Goal: Task Accomplishment & Management: Manage account settings

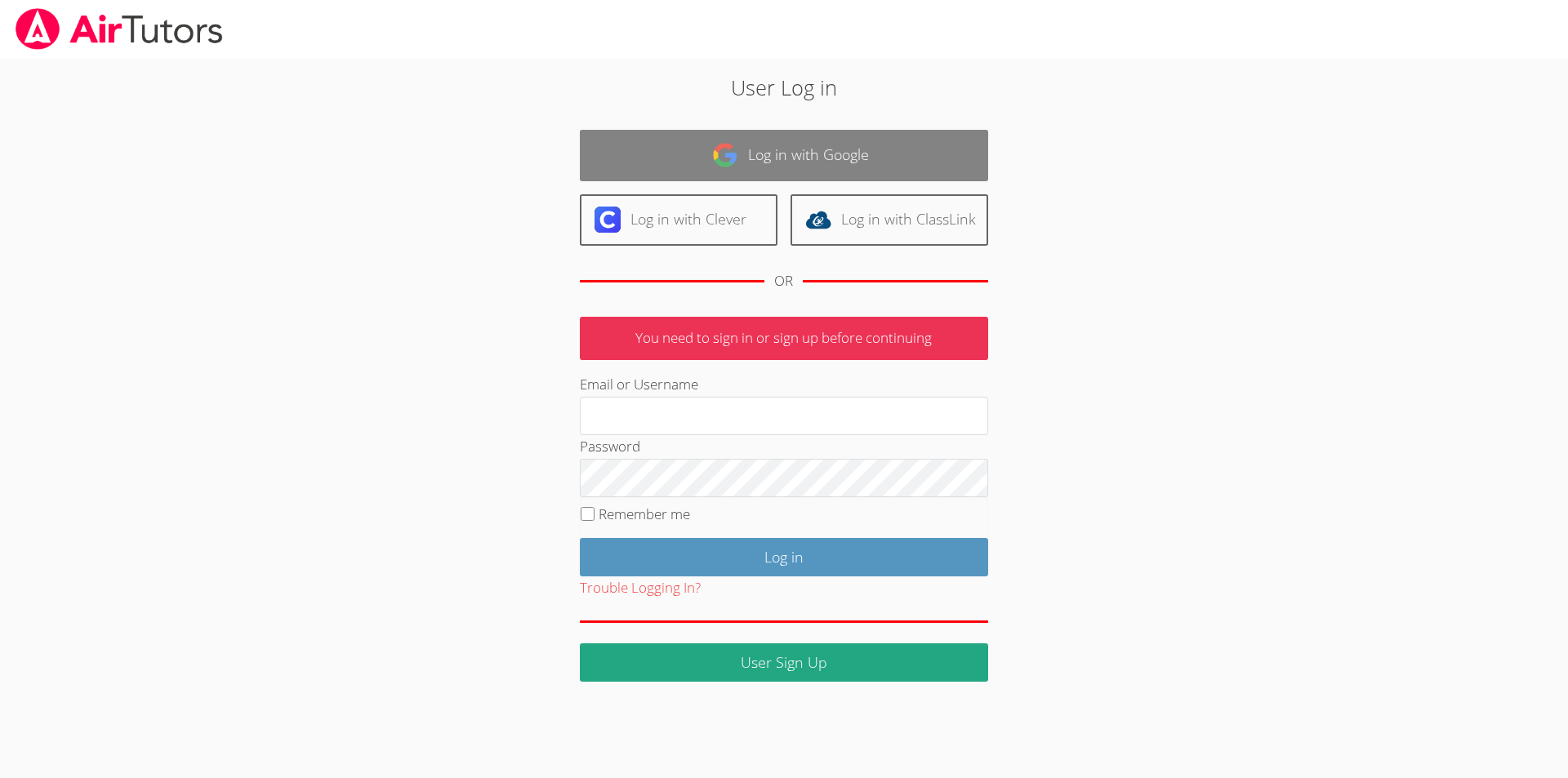
click at [816, 139] on link "Log in with Google" at bounding box center [784, 154] width 409 height 51
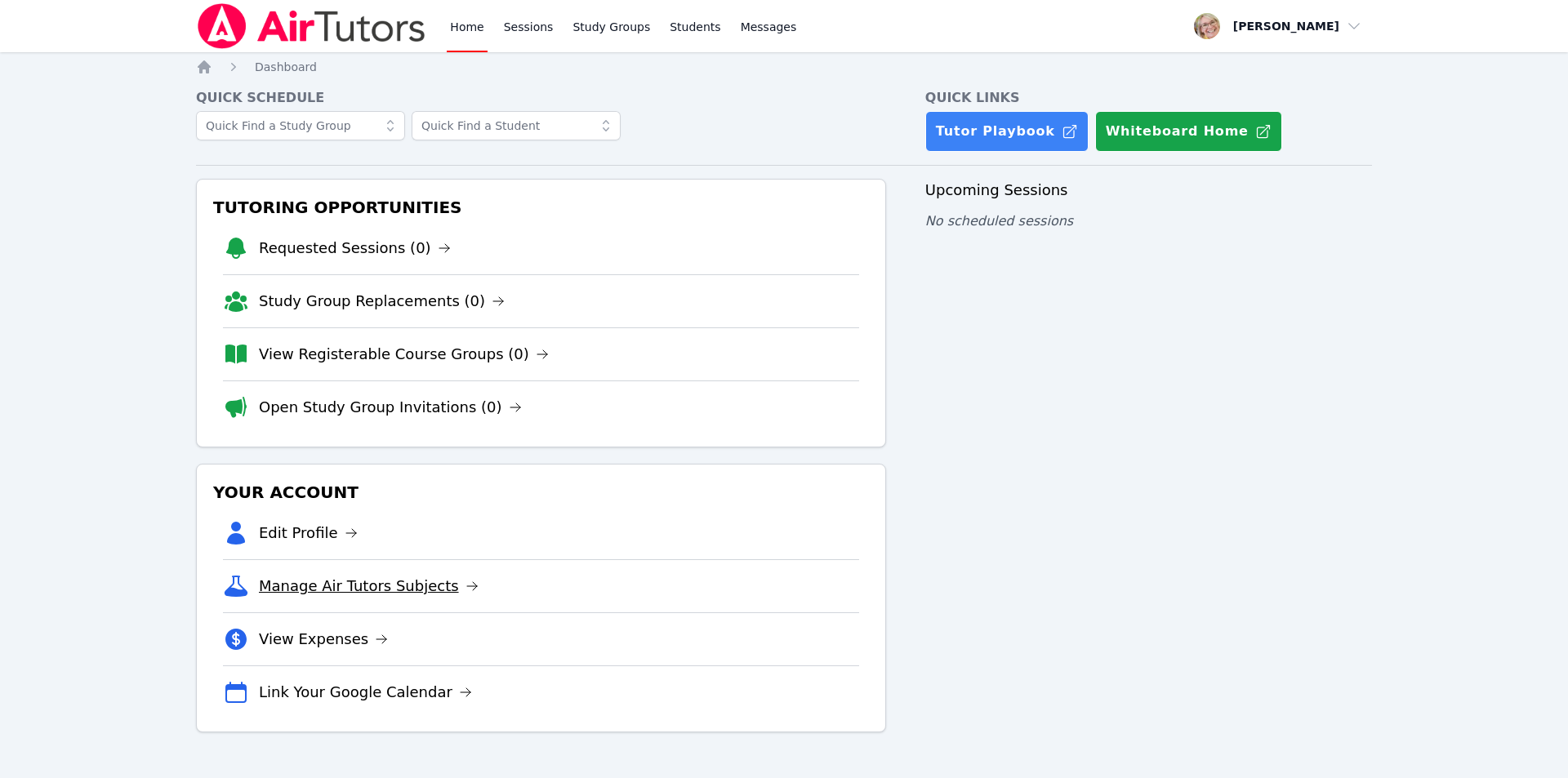
click at [374, 590] on link "Manage Air Tutors Subjects" at bounding box center [369, 586] width 220 height 23
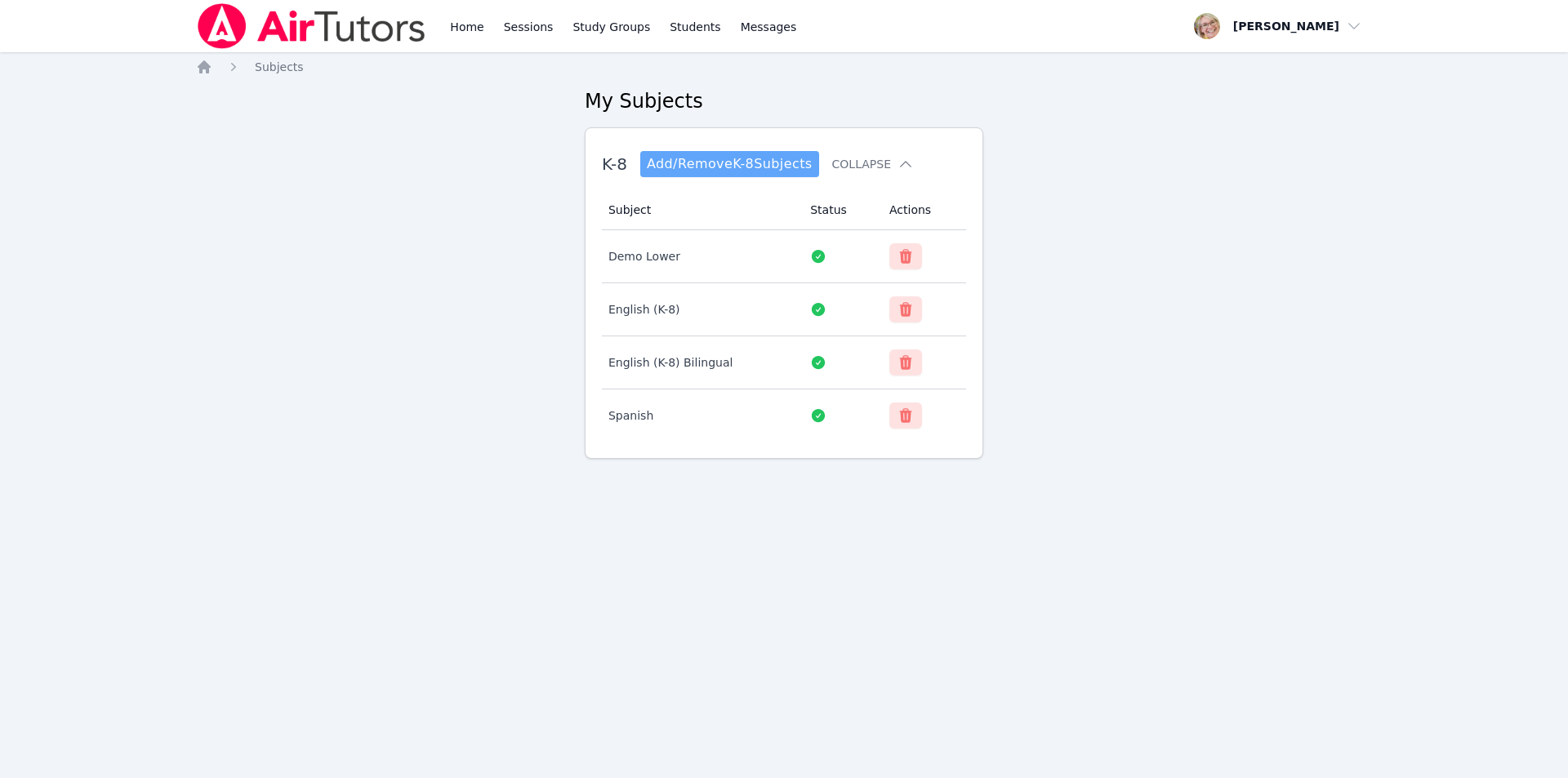
click at [790, 170] on link "Add/Remove K-8 Subjects" at bounding box center [730, 164] width 179 height 26
click at [465, 28] on link "Home" at bounding box center [466, 26] width 40 height 52
